Goal: Browse casually

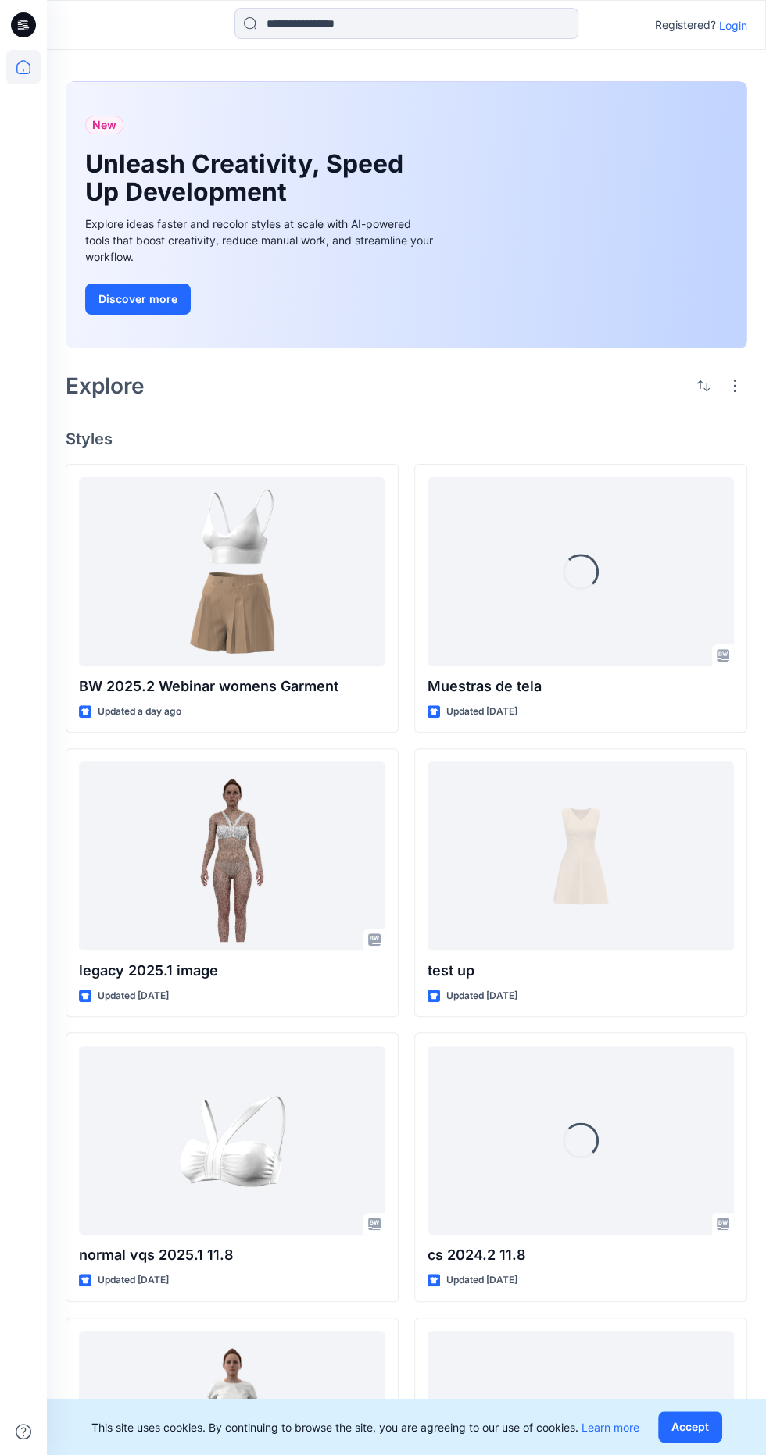
click at [236, 594] on div at bounding box center [232, 571] width 306 height 189
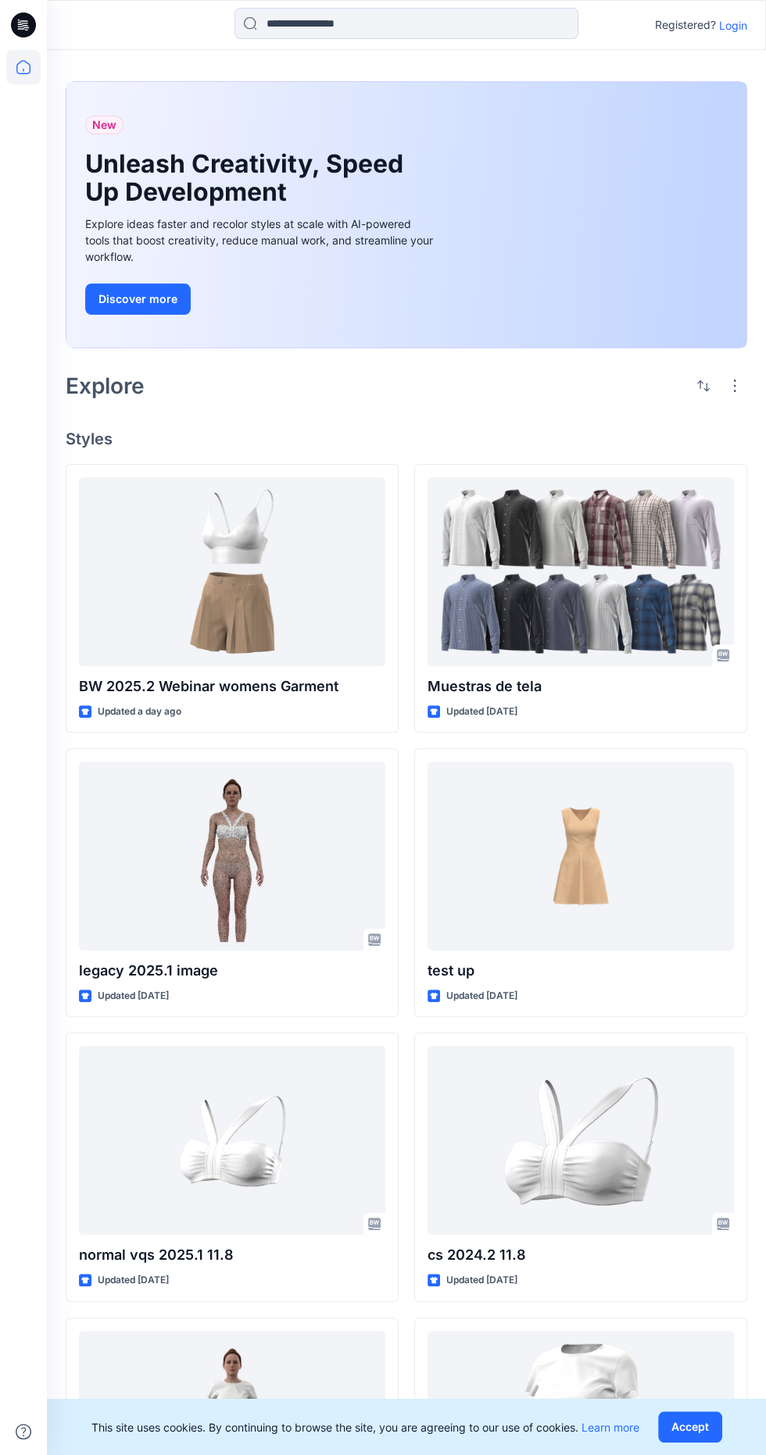
click at [619, 875] on div at bounding box center [580, 856] width 306 height 189
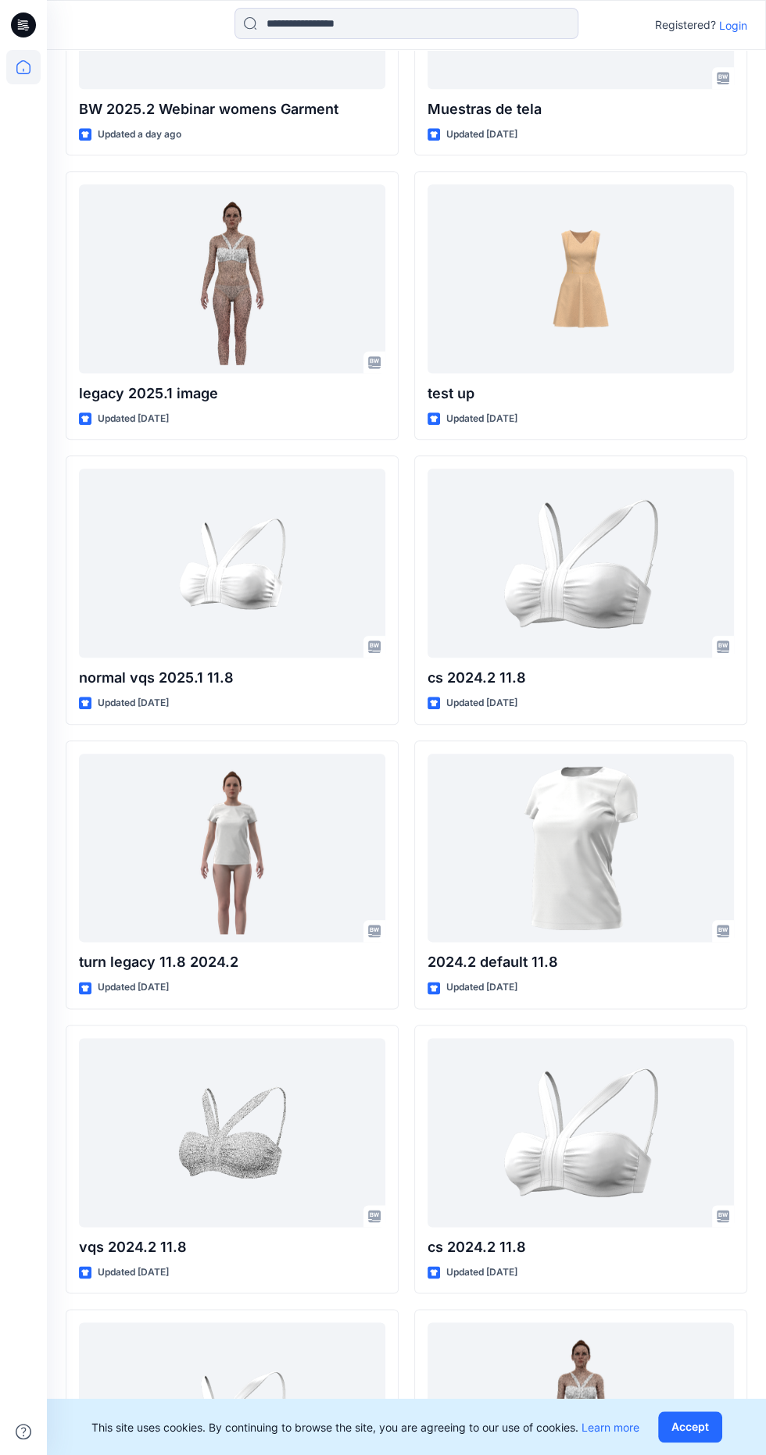
scroll to position [580, 0]
